Goal: Task Accomplishment & Management: Use online tool/utility

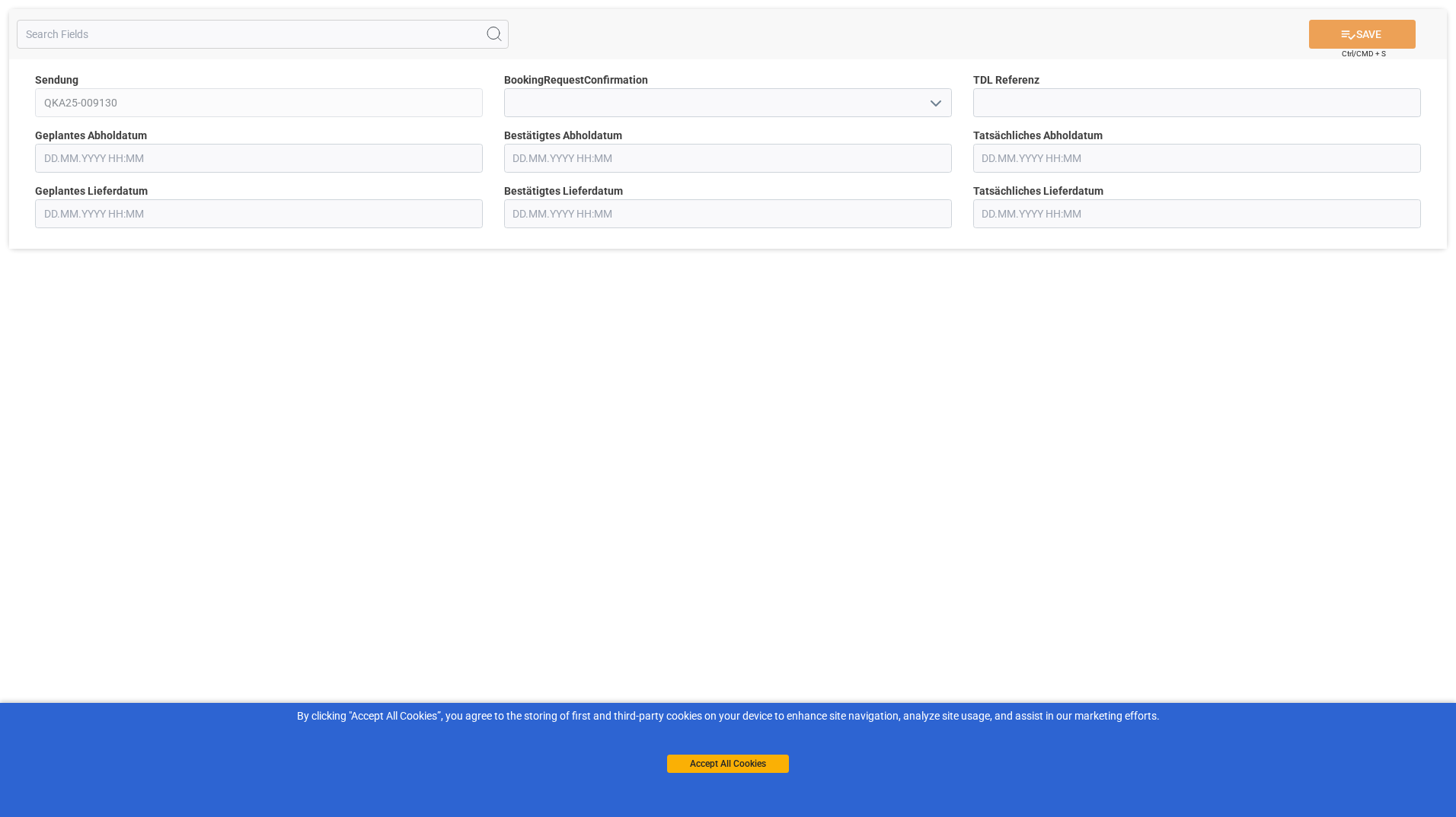
type input "[DATE] 00:00"
click at [569, 161] on input "text" at bounding box center [728, 158] width 448 height 29
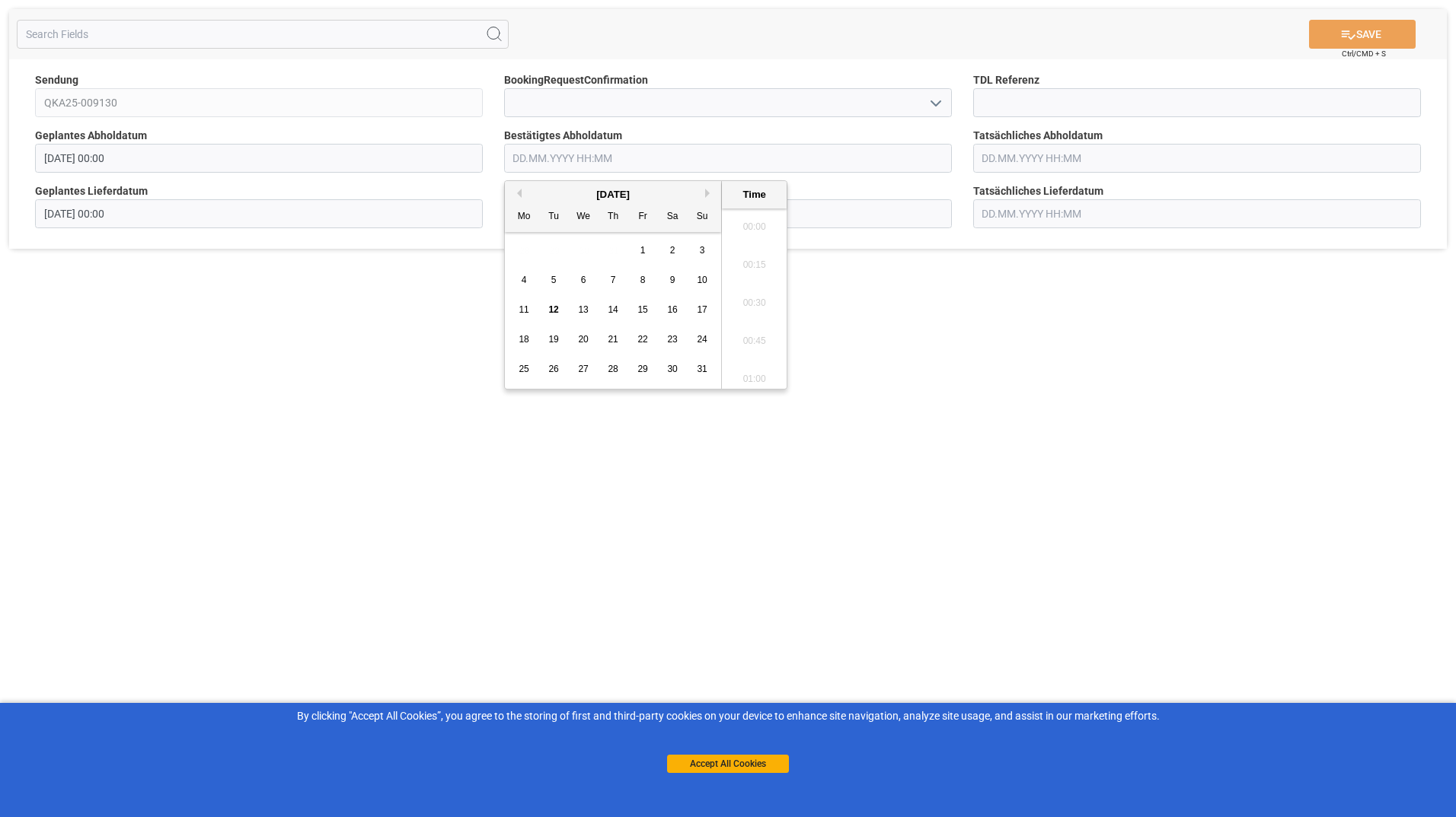
scroll to position [1642, 0]
click at [550, 340] on span "19" at bounding box center [553, 339] width 10 height 10
type input "[DATE] 00:00"
click at [1351, 31] on icon at bounding box center [1348, 35] width 16 height 16
